Goal: Information Seeking & Learning: Learn about a topic

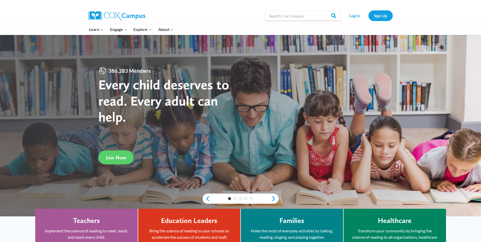
click at [350, 13] on link "Log In" at bounding box center [355, 15] width 22 height 10
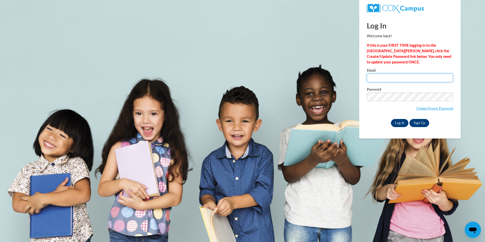
type input "mrtaylor@paulding.k12.ga.us"
click at [399, 123] on input "Log In" at bounding box center [400, 123] width 18 height 8
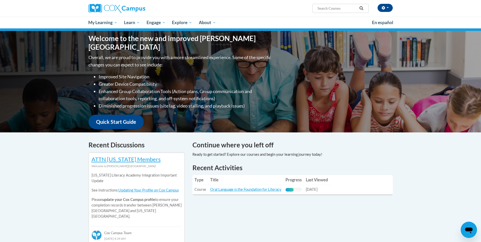
scroll to position [76, 0]
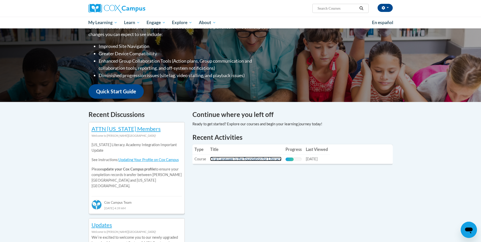
click at [259, 158] on link "Oral Language is the Foundation for Literacy" at bounding box center [245, 159] width 71 height 4
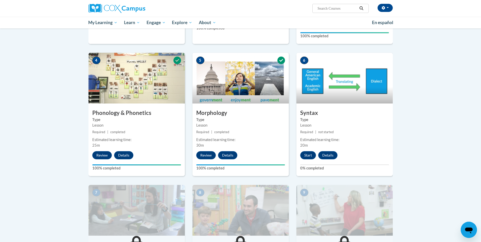
scroll to position [228, 0]
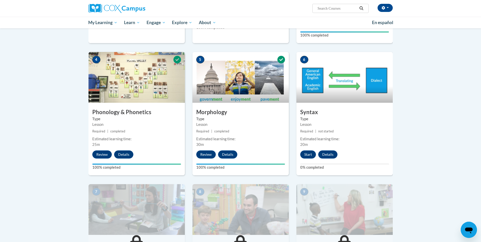
click at [332, 9] on input "Search..." at bounding box center [337, 8] width 41 height 6
paste input "L5: Syntax"
type input "L5: Syntax"
click at [364, 8] on icon "Search" at bounding box center [361, 8] width 5 height 4
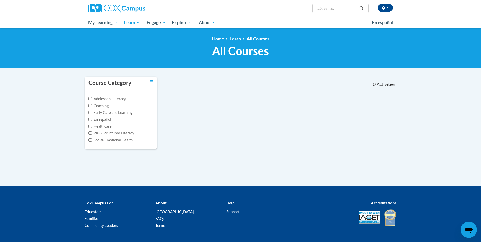
drag, startPoint x: 324, startPoint y: 9, endPoint x: 310, endPoint y: 9, distance: 13.5
click at [310, 9] on div "Michelle Taylor (America/New_York UTC-04:00) My Profile Inbox My Transcripts Lo…" at bounding box center [293, 6] width 208 height 13
type input "Syntax"
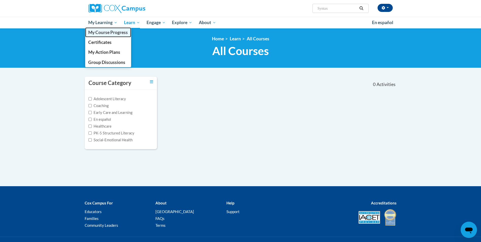
click at [109, 32] on span "My Course Progress" at bounding box center [108, 32] width 40 height 5
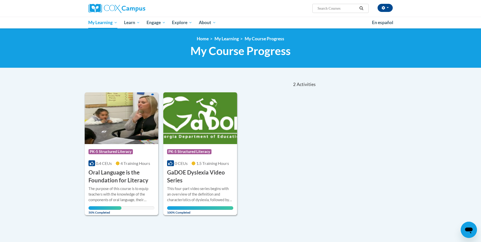
click at [203, 173] on h3 "GaDOE Dyslexia Video Series" at bounding box center [200, 177] width 66 height 16
click at [118, 174] on h3 "Oral Language is the Foundation for Literacy" at bounding box center [122, 177] width 66 height 16
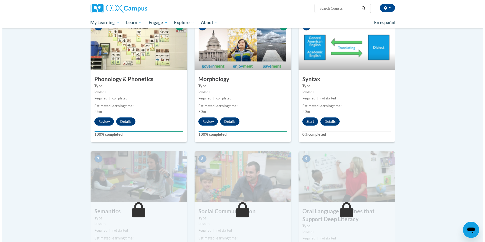
scroll to position [254, 0]
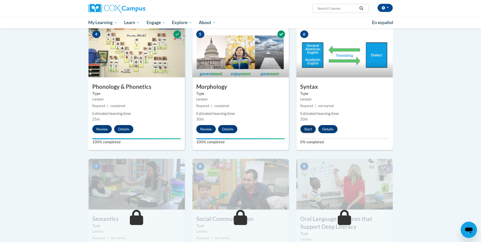
click at [310, 130] on button "Start" at bounding box center [308, 129] width 16 height 8
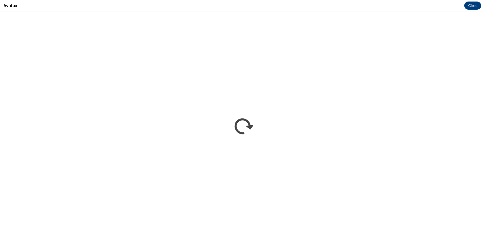
scroll to position [0, 0]
